Goal: Information Seeking & Learning: Compare options

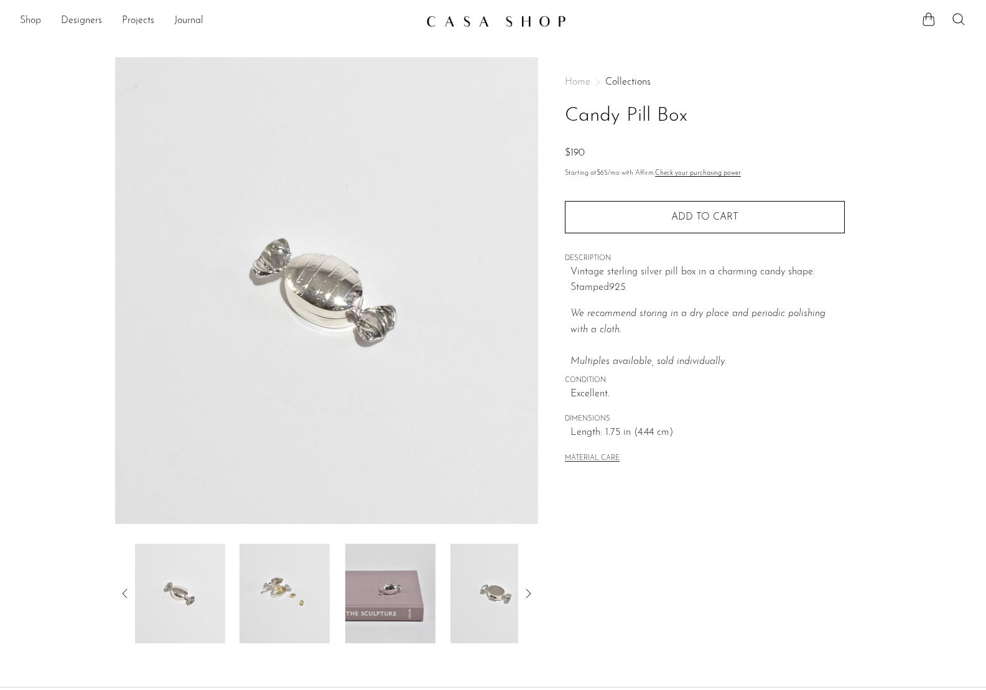
click at [39, 21] on link "Shop" at bounding box center [30, 21] width 21 height 16
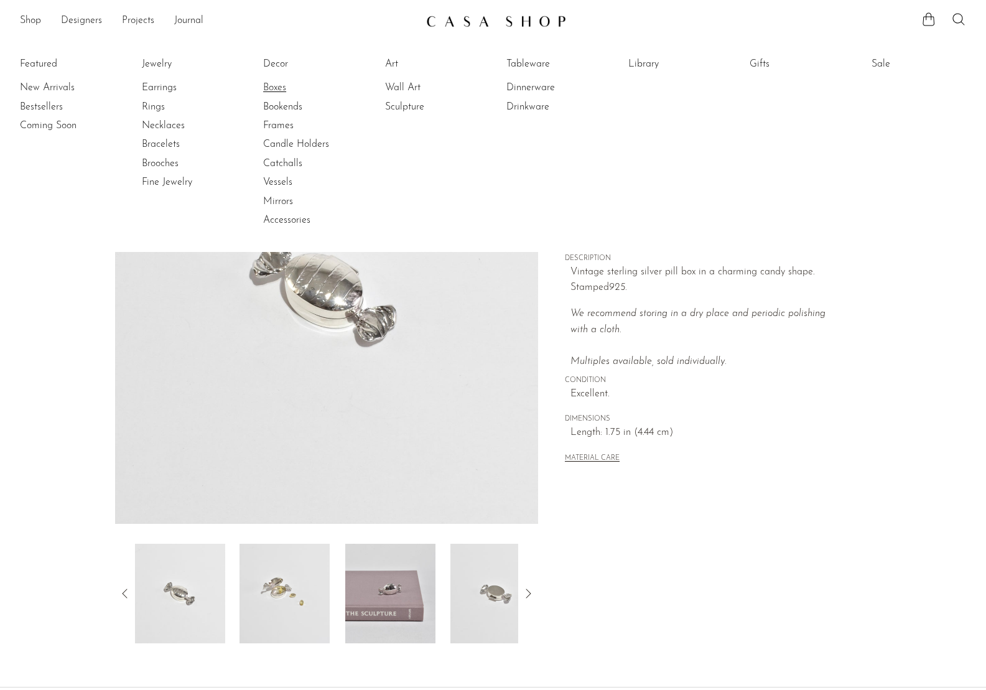
click at [271, 88] on link "Boxes" at bounding box center [309, 88] width 93 height 14
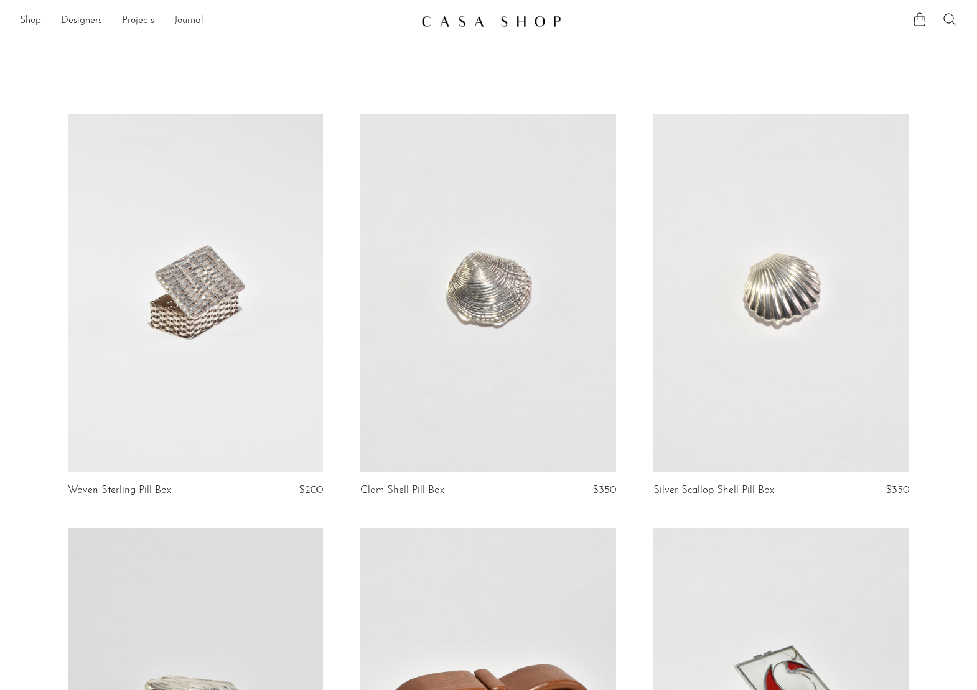
click at [145, 294] on link at bounding box center [196, 294] width 256 height 358
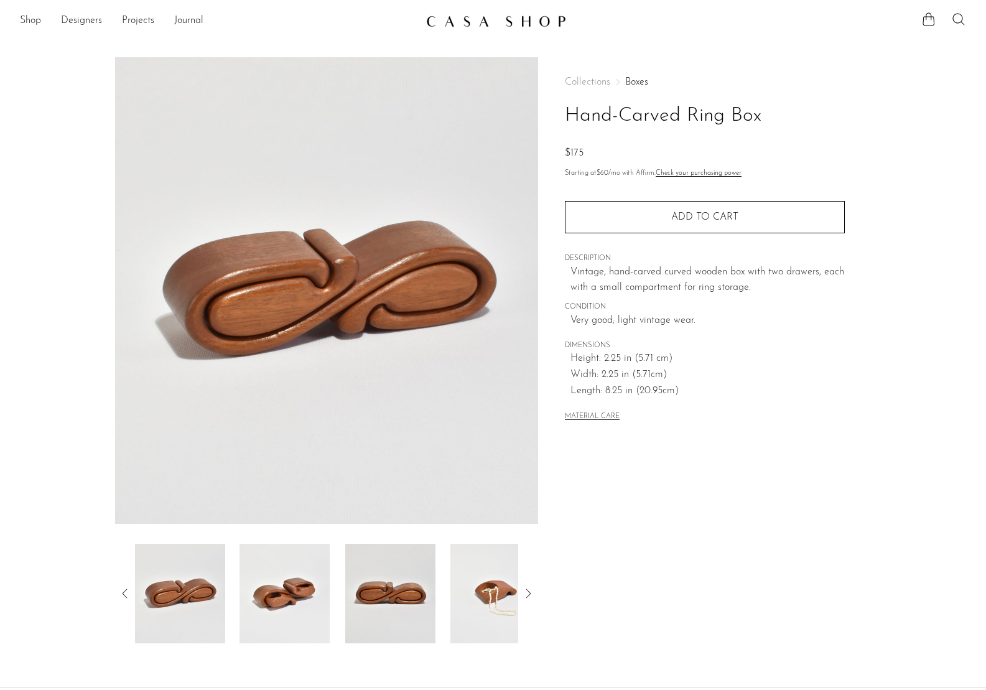
click at [497, 586] on img at bounding box center [496, 594] width 90 height 100
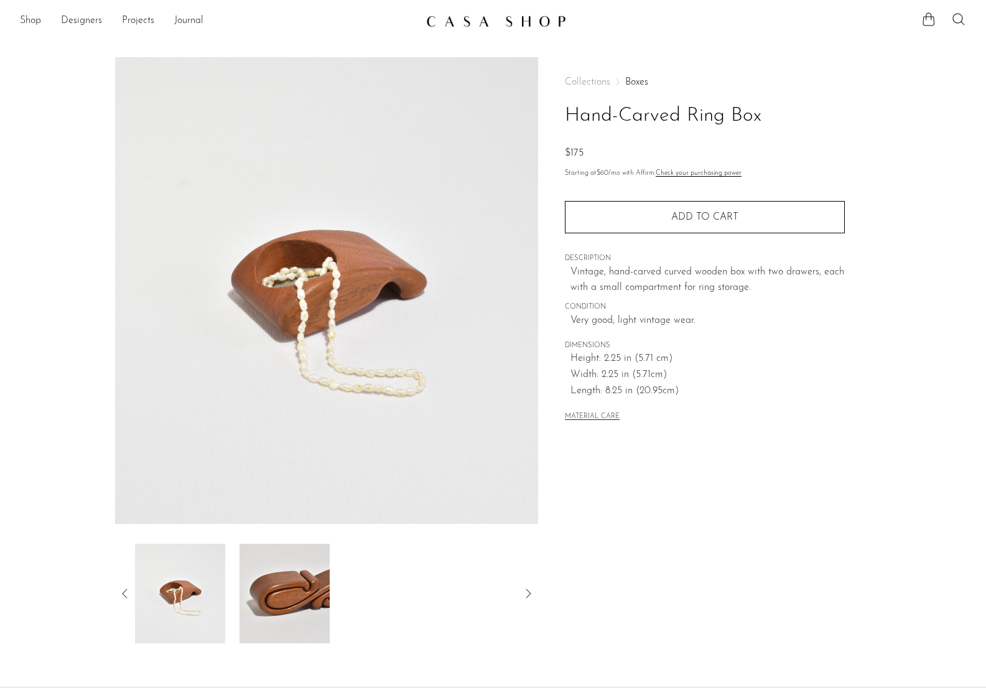
click at [243, 575] on img at bounding box center [285, 594] width 90 height 100
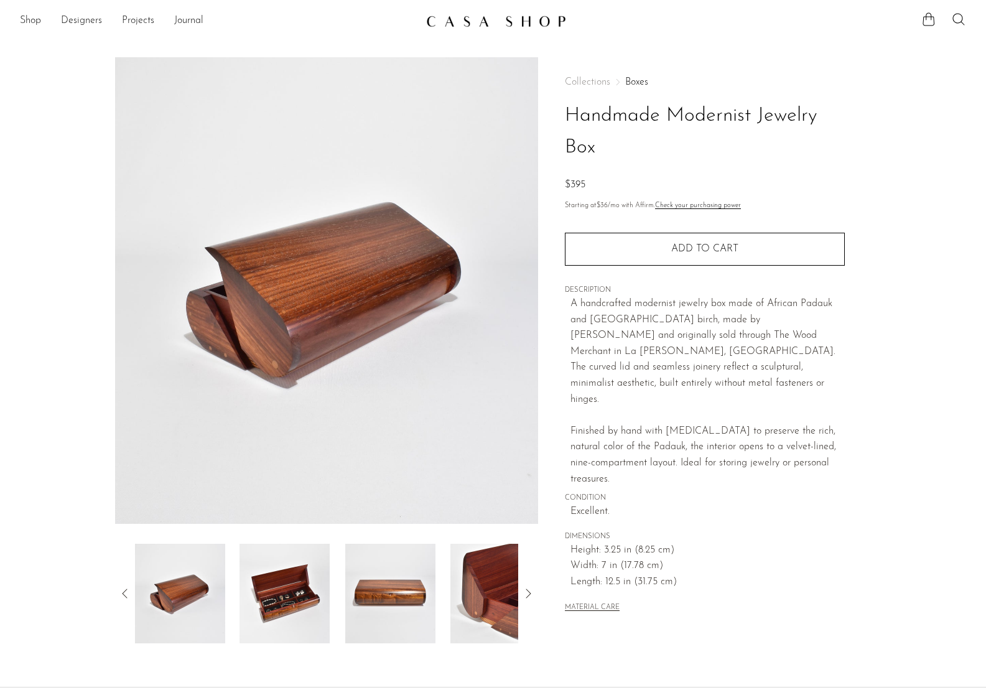
click at [296, 607] on img at bounding box center [285, 594] width 90 height 100
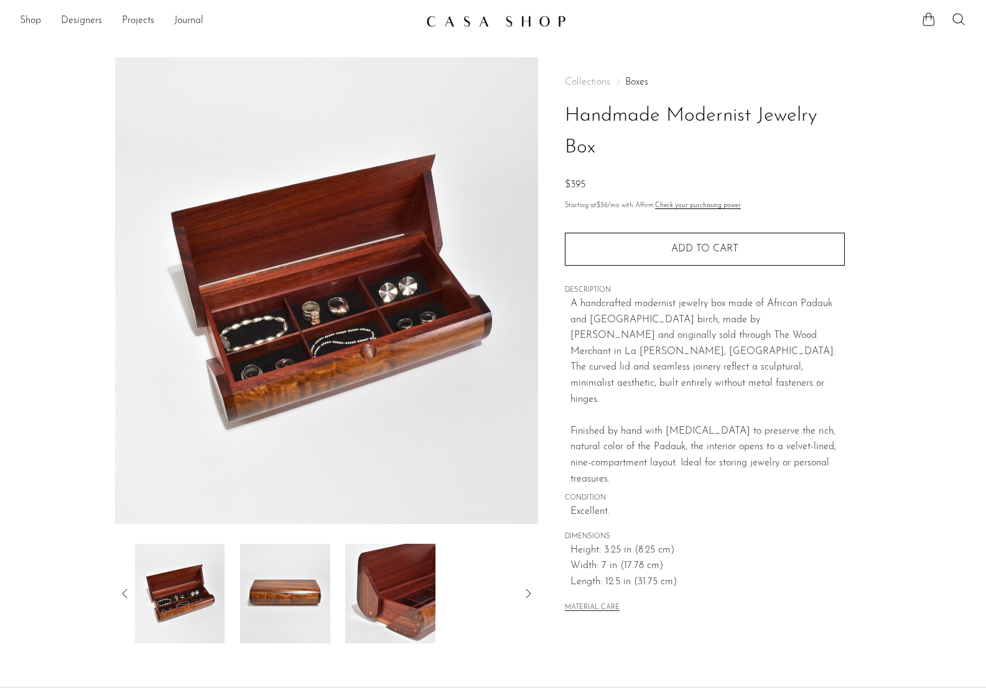
click at [394, 602] on img at bounding box center [390, 594] width 90 height 100
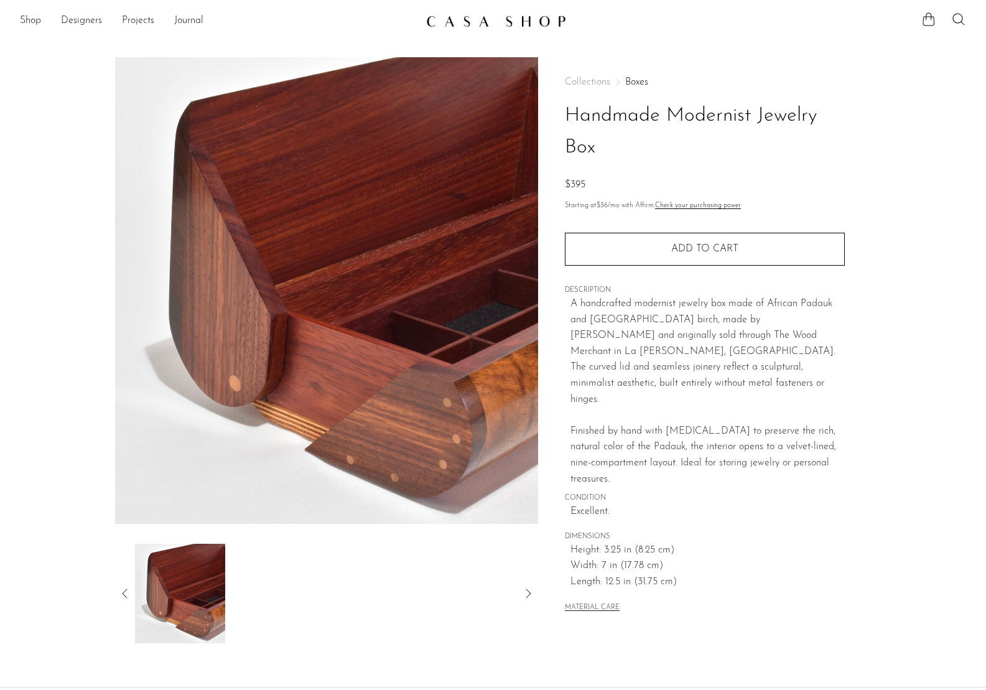
click at [121, 596] on icon at bounding box center [125, 593] width 15 height 15
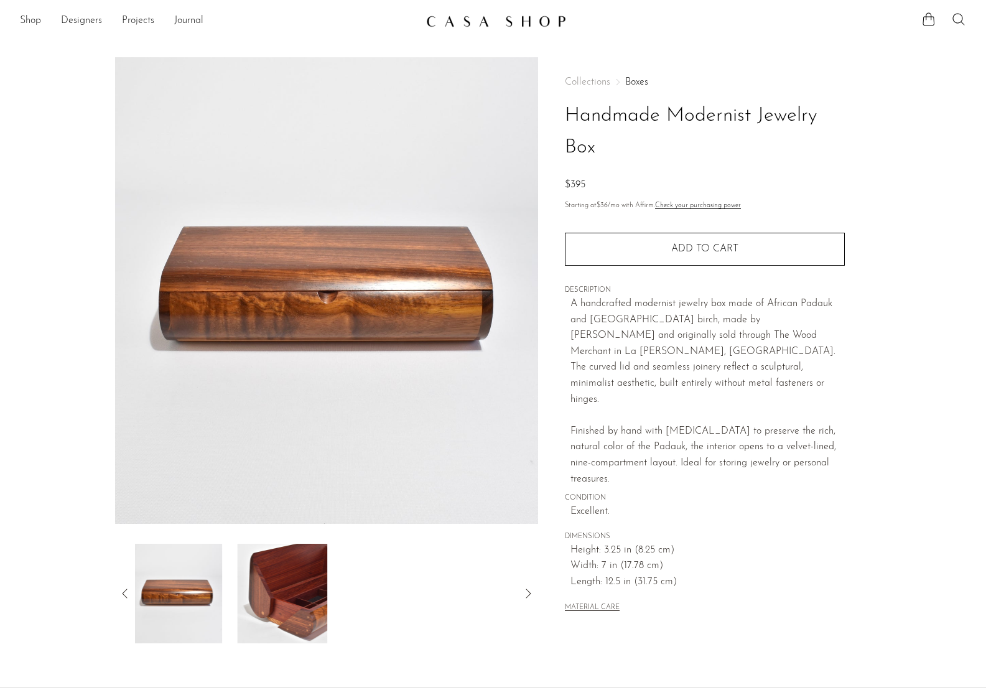
click at [121, 596] on icon at bounding box center [125, 593] width 15 height 15
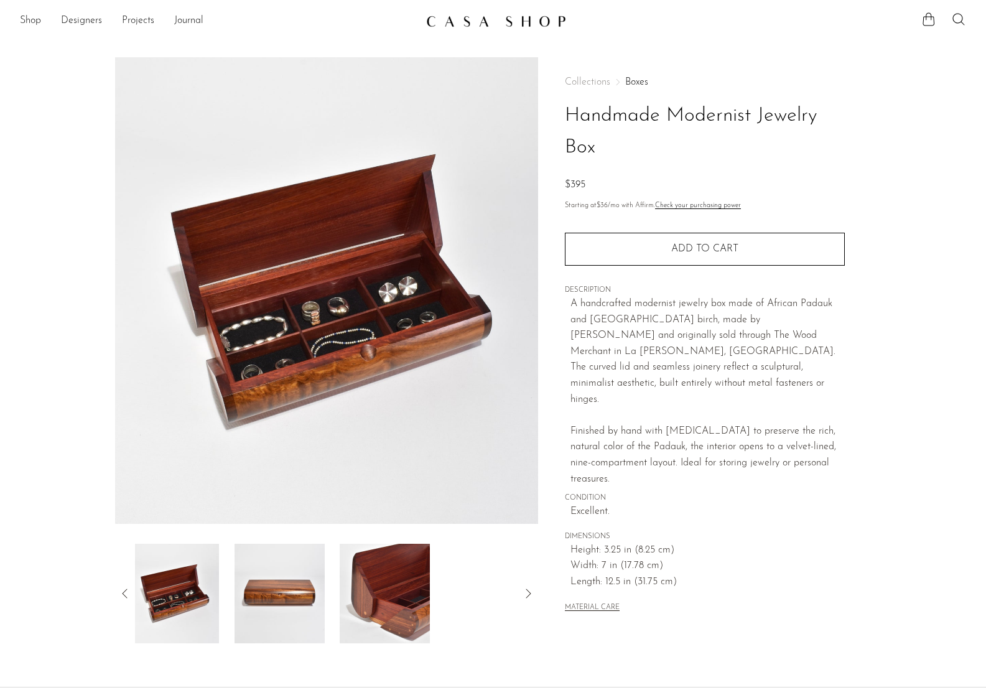
click at [121, 596] on icon at bounding box center [125, 593] width 15 height 15
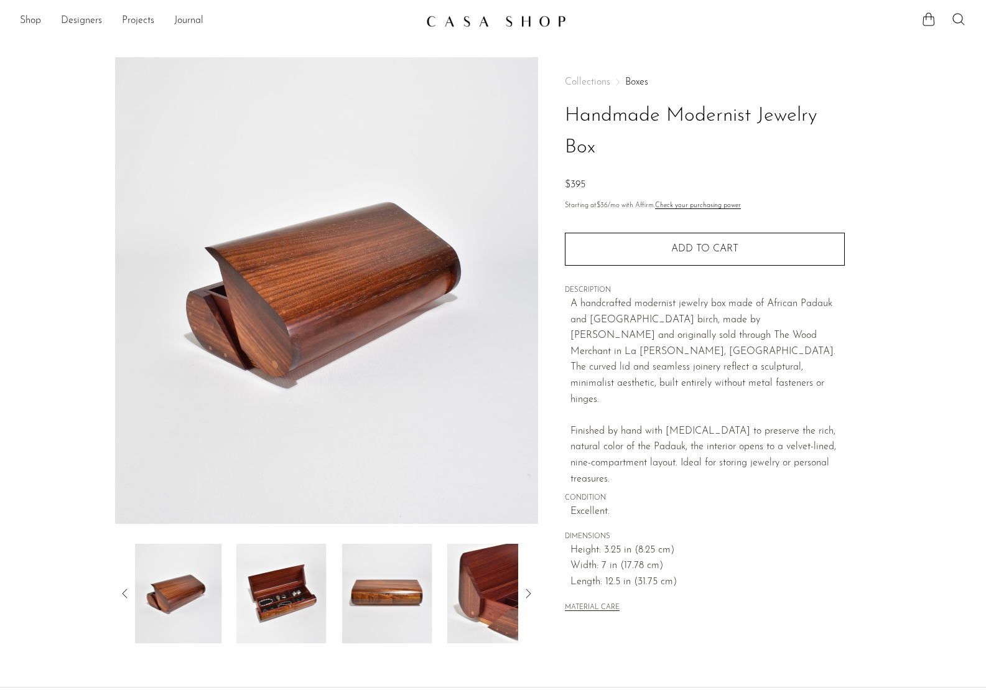
click at [121, 595] on icon at bounding box center [125, 593] width 15 height 15
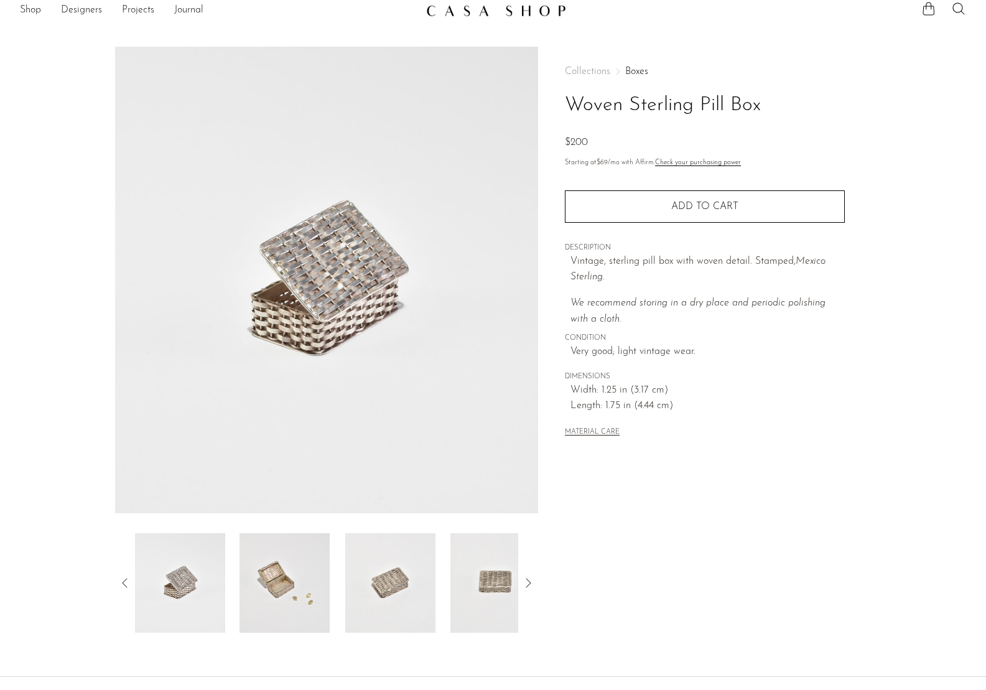
scroll to position [24, 0]
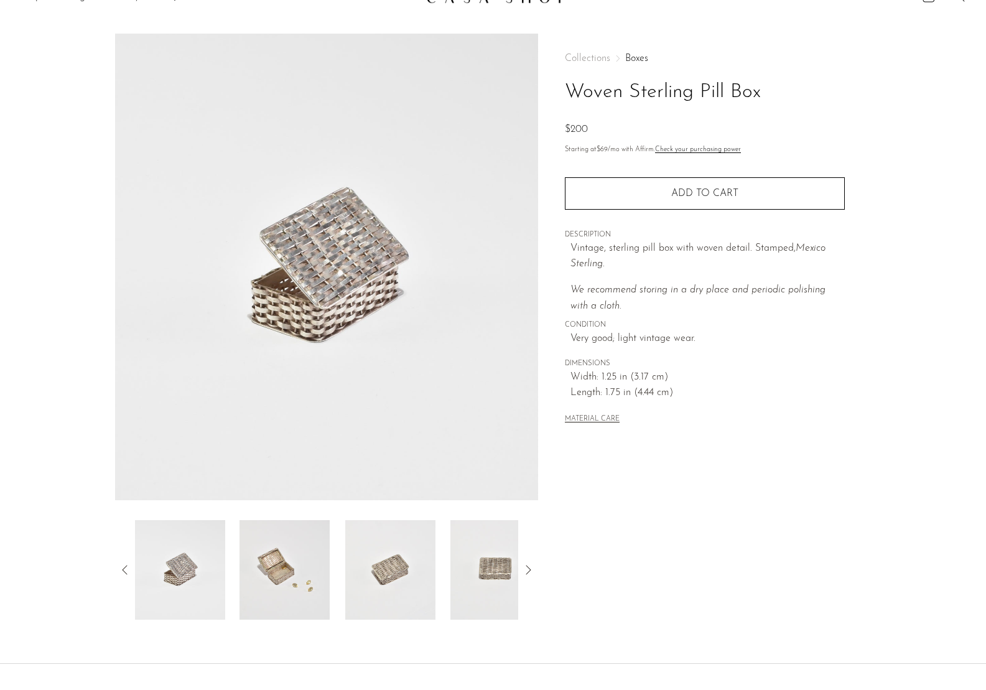
click at [253, 578] on img at bounding box center [285, 570] width 90 height 100
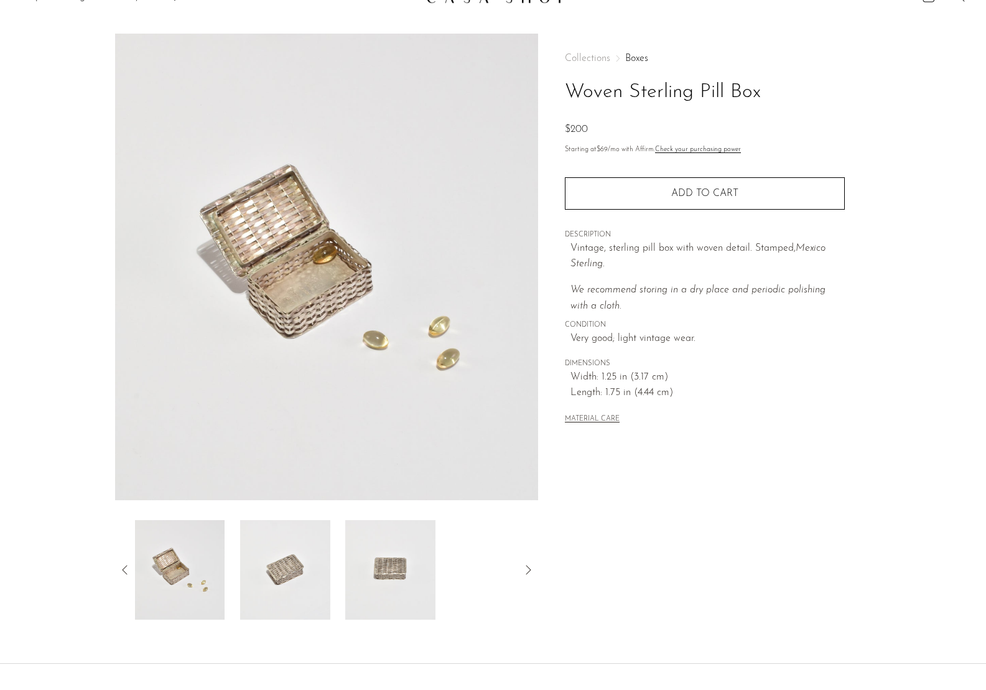
click at [255, 574] on img at bounding box center [285, 570] width 90 height 100
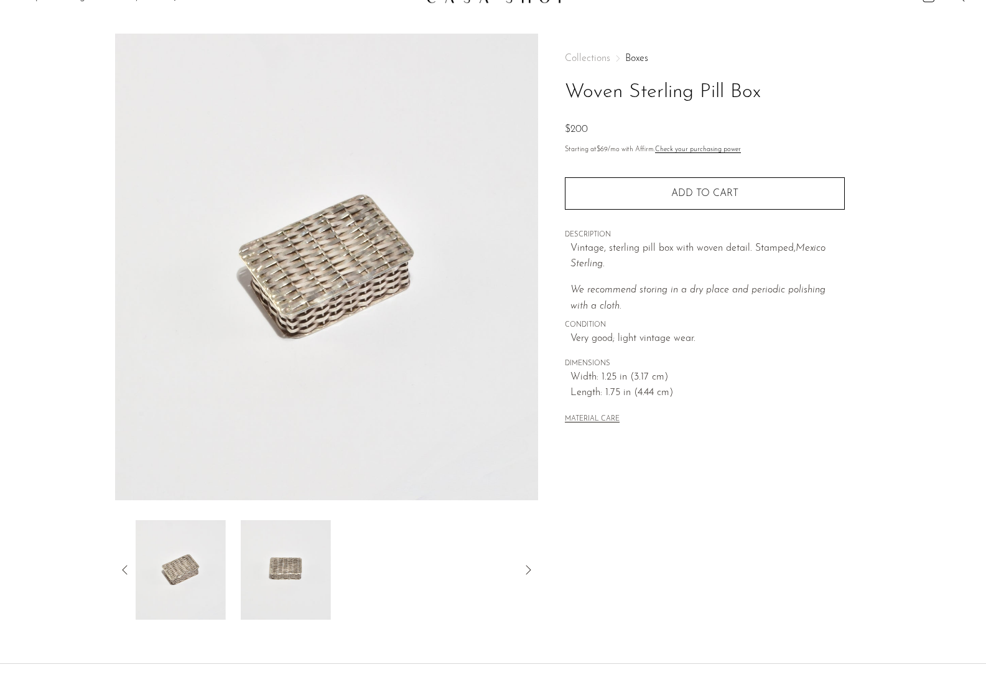
click at [255, 574] on img at bounding box center [285, 570] width 90 height 100
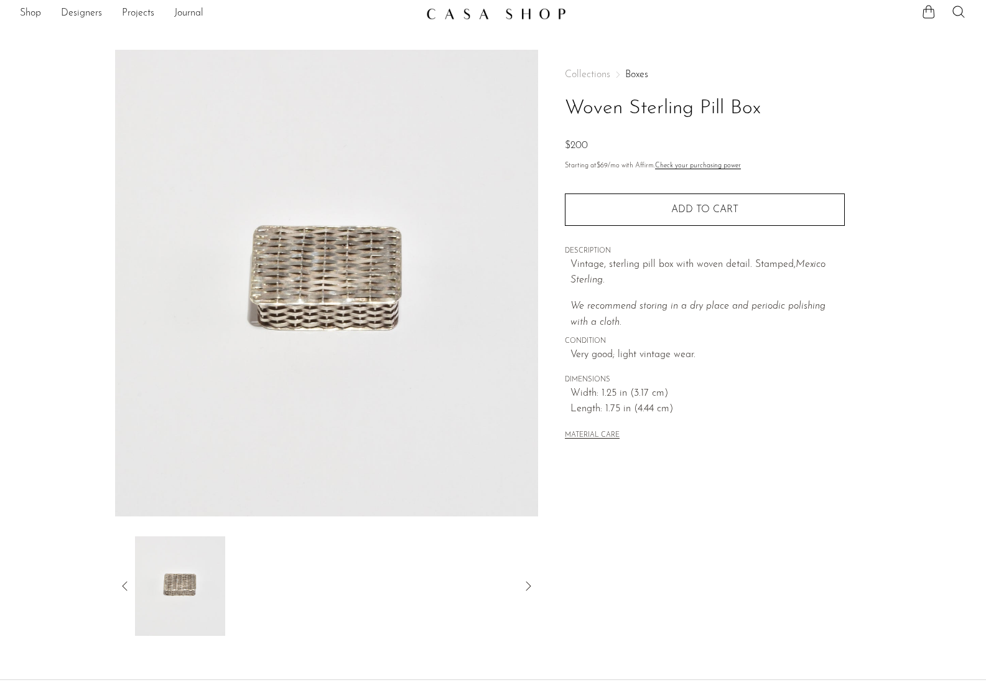
scroll to position [0, 0]
